Goal: Find specific page/section: Find specific page/section

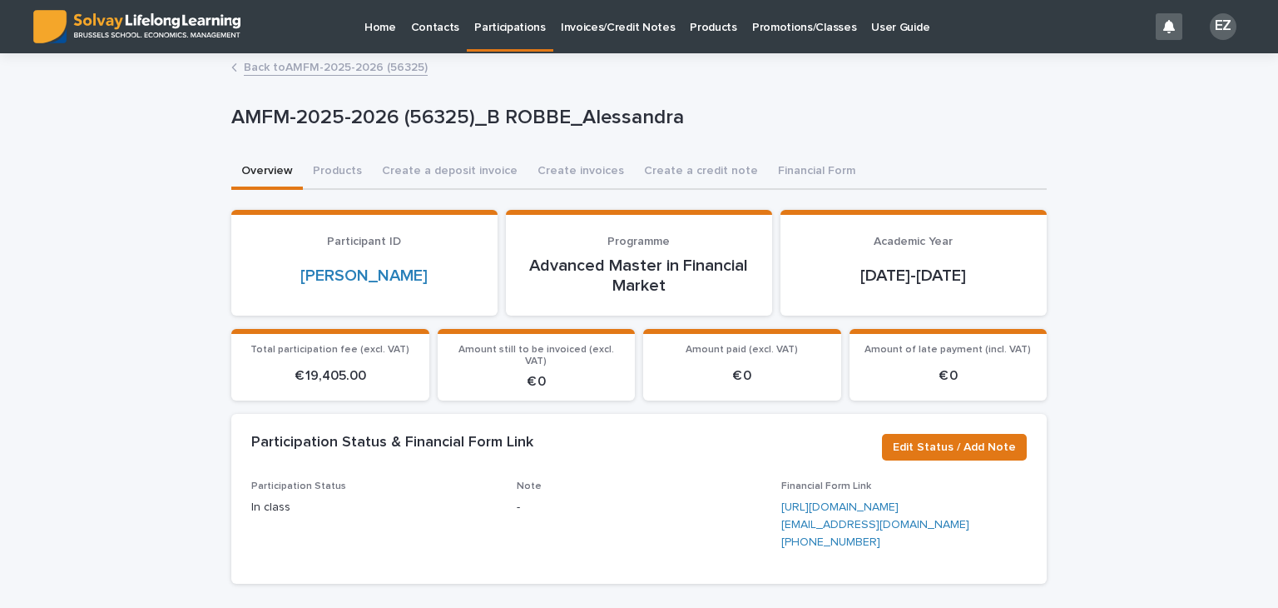
click at [809, 36] on link "Promotions/Classes" at bounding box center [804, 26] width 119 height 52
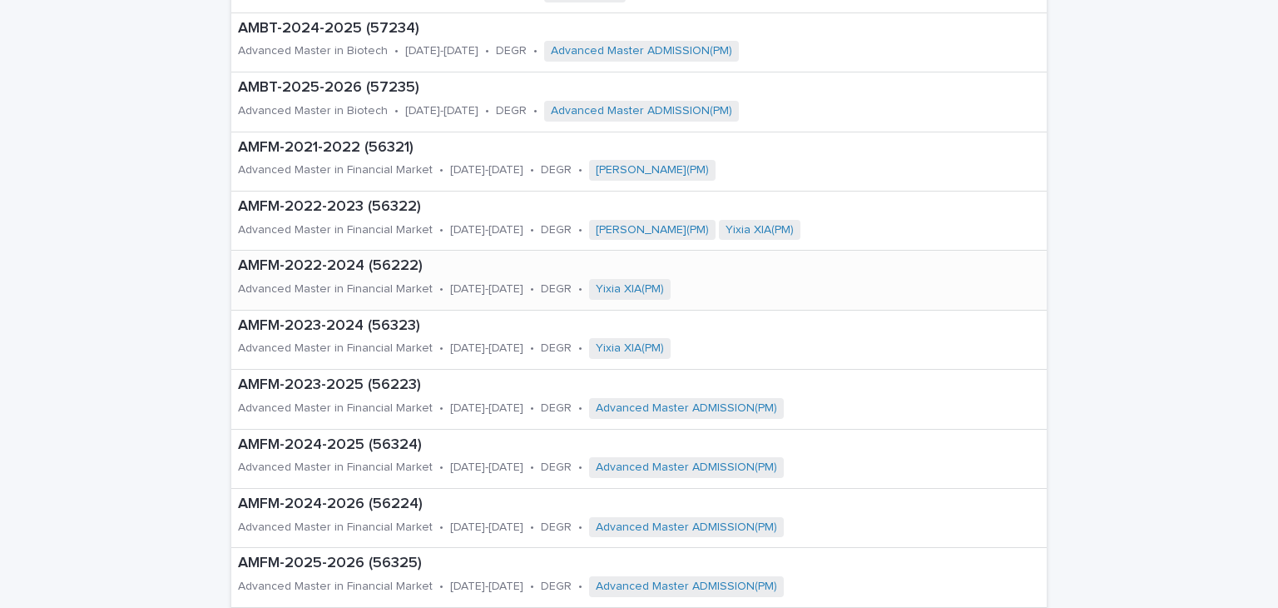
scroll to position [250, 0]
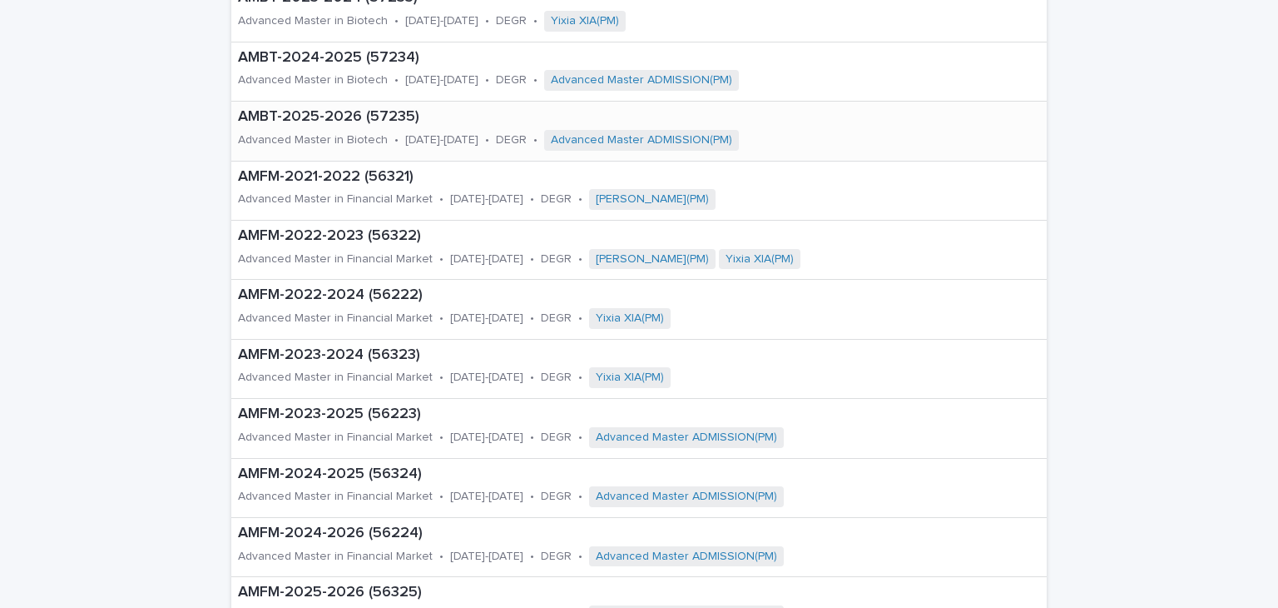
click at [361, 127] on div "AMBT-2025-2026 (57235) Advanced Master in Biotech • [DATE]-[DATE] • DEGR • Adva…" at bounding box center [580, 131] width 699 height 58
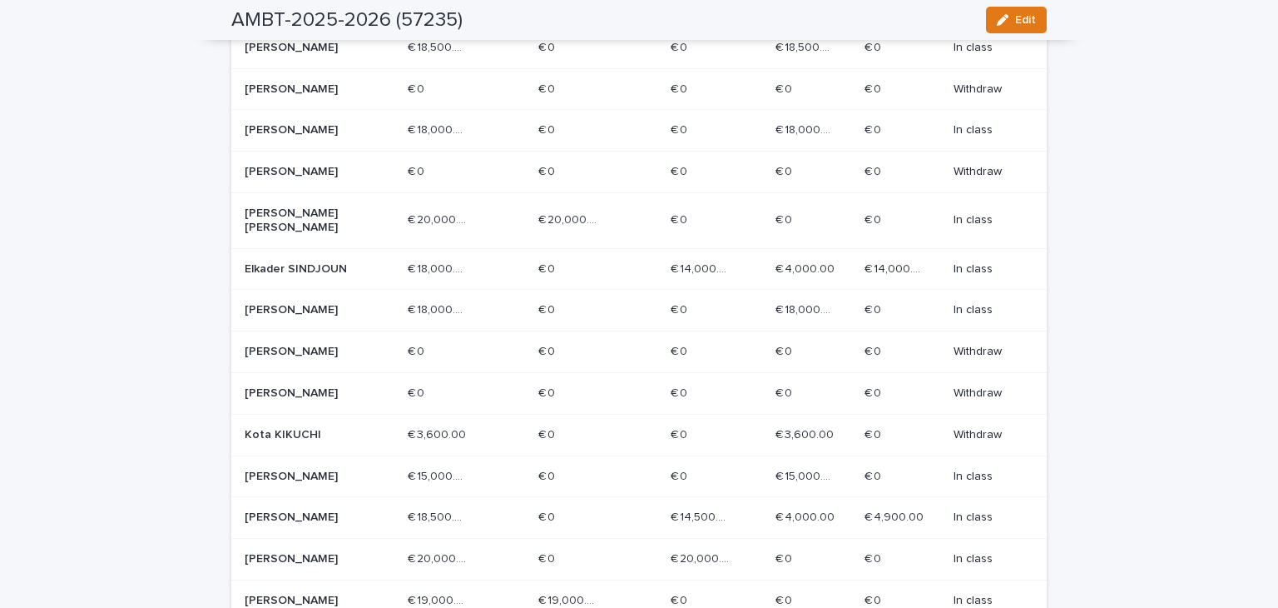
scroll to position [919, 0]
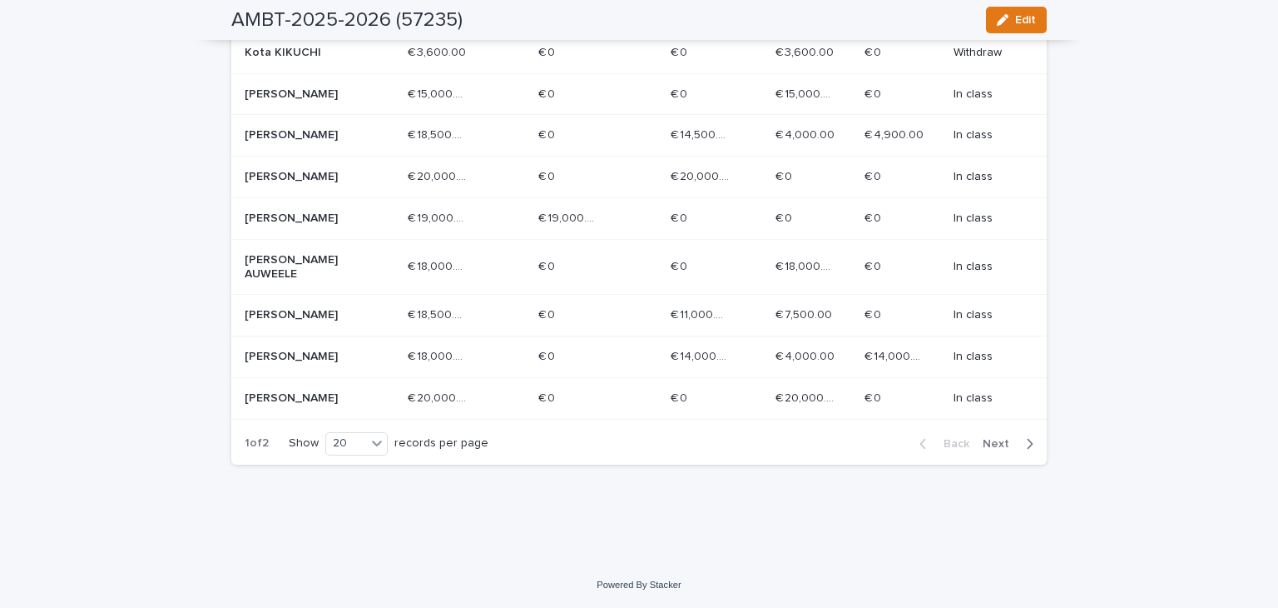
click at [333, 361] on p "[PERSON_NAME]" at bounding box center [304, 357] width 119 height 14
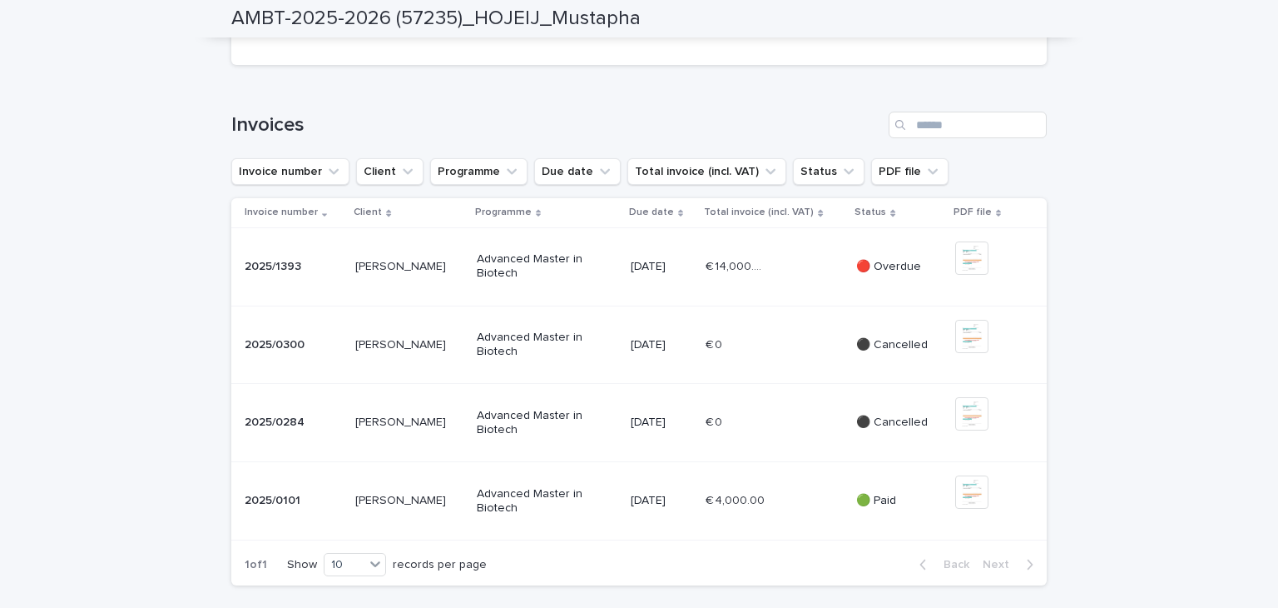
scroll to position [499, 0]
